Goal: Task Accomplishment & Management: Use online tool/utility

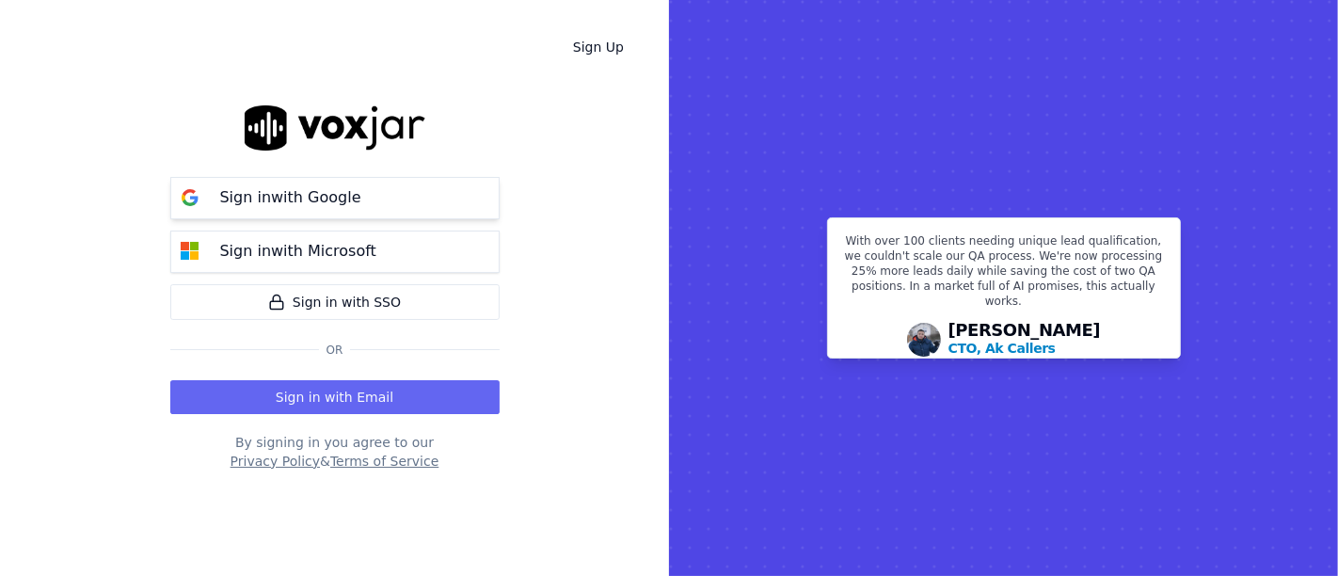
click at [378, 198] on button "Sign in with Google" at bounding box center [334, 198] width 329 height 42
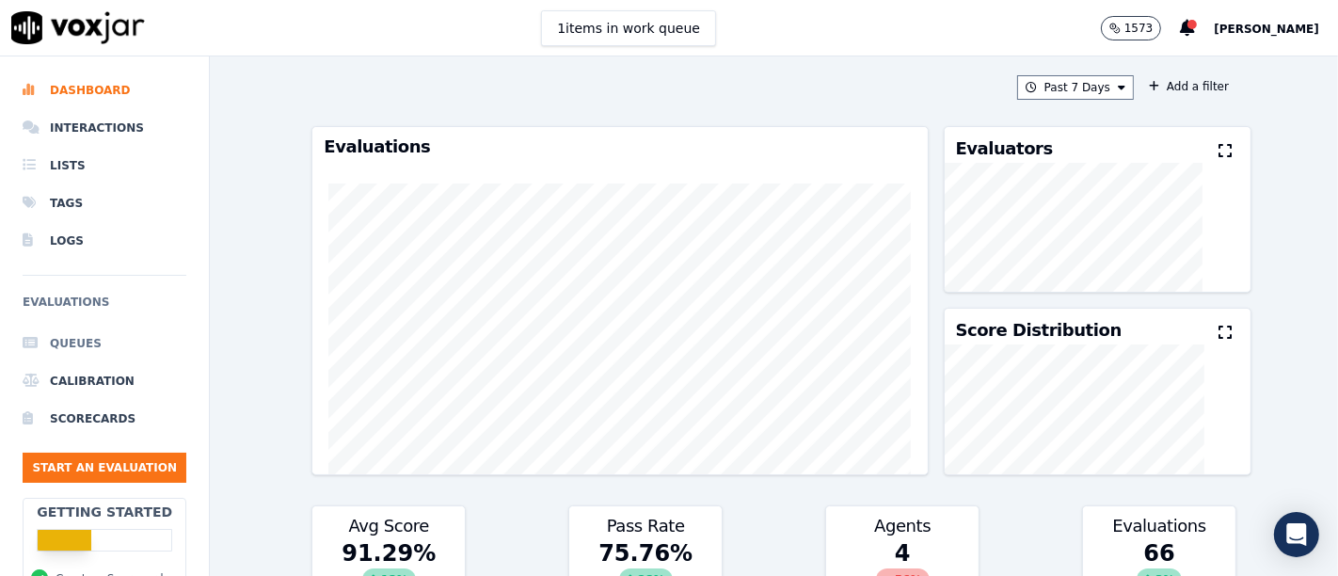
click at [70, 353] on li "Queues" at bounding box center [105, 344] width 164 height 38
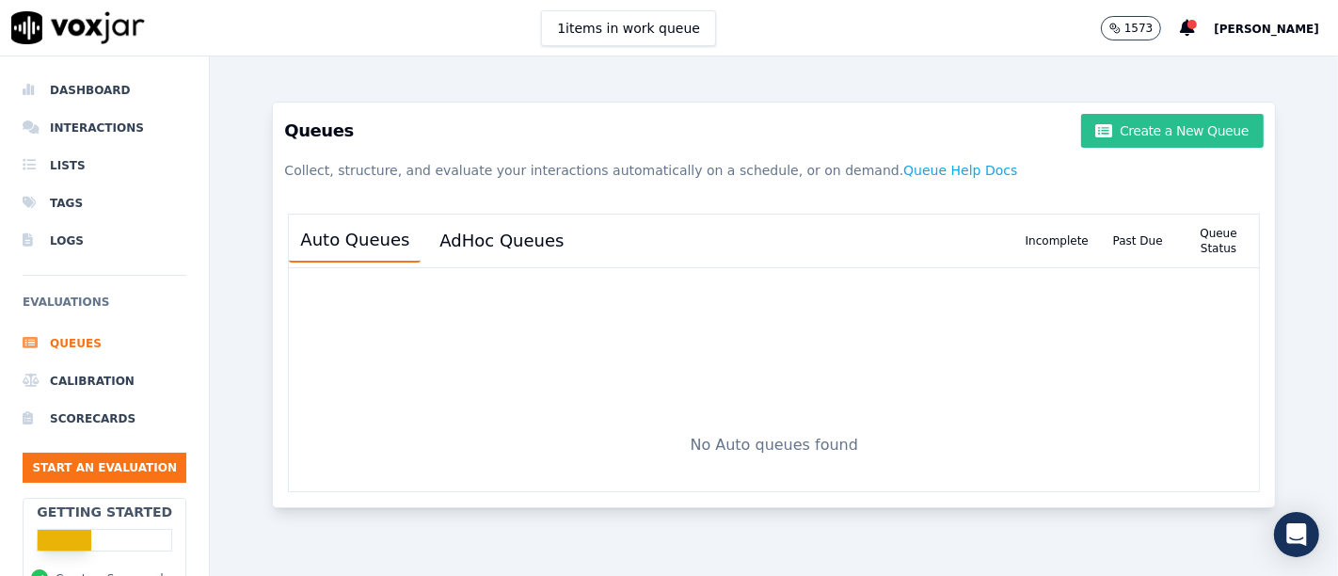
click at [1152, 127] on button "Create a New Queue" at bounding box center [1172, 131] width 182 height 34
